Goal: Task Accomplishment & Management: Manage account settings

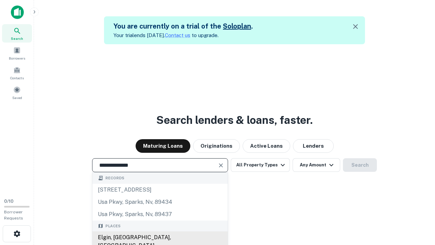
click at [160, 237] on div "Elgin, [GEOGRAPHIC_DATA], [GEOGRAPHIC_DATA]" at bounding box center [159, 241] width 135 height 20
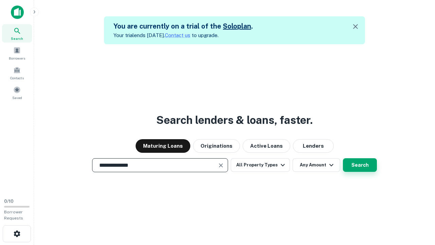
type input "**********"
click at [360, 165] on button "Search" at bounding box center [360, 165] width 34 height 14
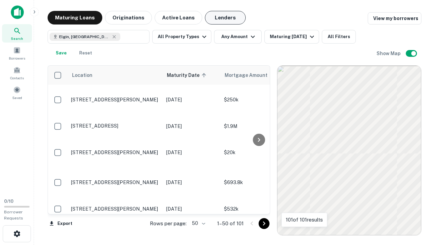
click at [225, 18] on button "Lenders" at bounding box center [225, 18] width 41 height 14
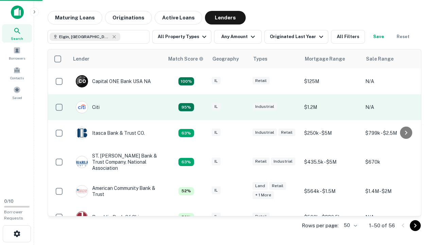
click at [241, 107] on div "IL" at bounding box center [229, 107] width 34 height 9
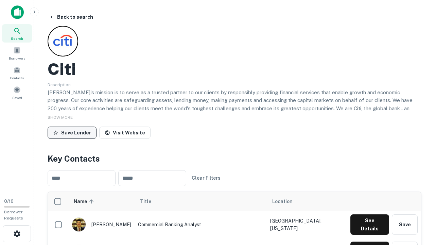
click at [72, 132] on button "Save Lender" at bounding box center [72, 132] width 49 height 12
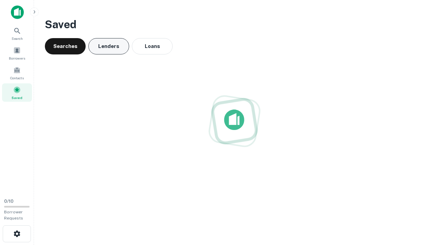
click at [109, 46] on button "Lenders" at bounding box center [108, 46] width 41 height 16
